Goal: Task Accomplishment & Management: Use online tool/utility

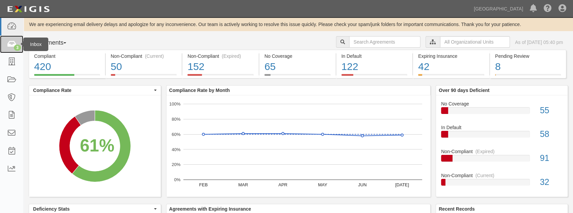
click at [18, 47] on div "3" at bounding box center [17, 48] width 7 height 6
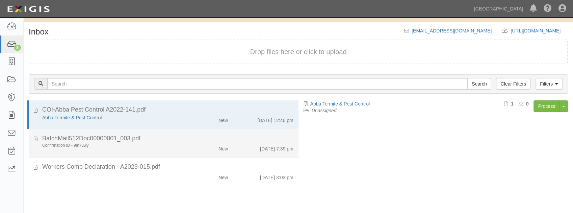
scroll to position [22, 0]
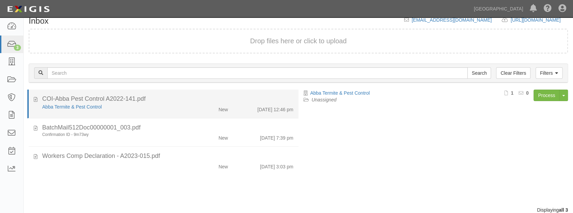
click at [155, 109] on div "Abba Termite & Pest Control New [DATE] 12:46 pm" at bounding box center [167, 107] width 261 height 9
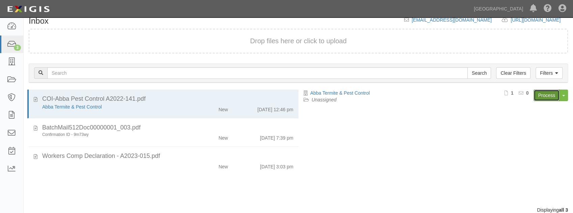
click at [551, 96] on link "Process" at bounding box center [546, 94] width 26 height 11
